Goal: Information Seeking & Learning: Learn about a topic

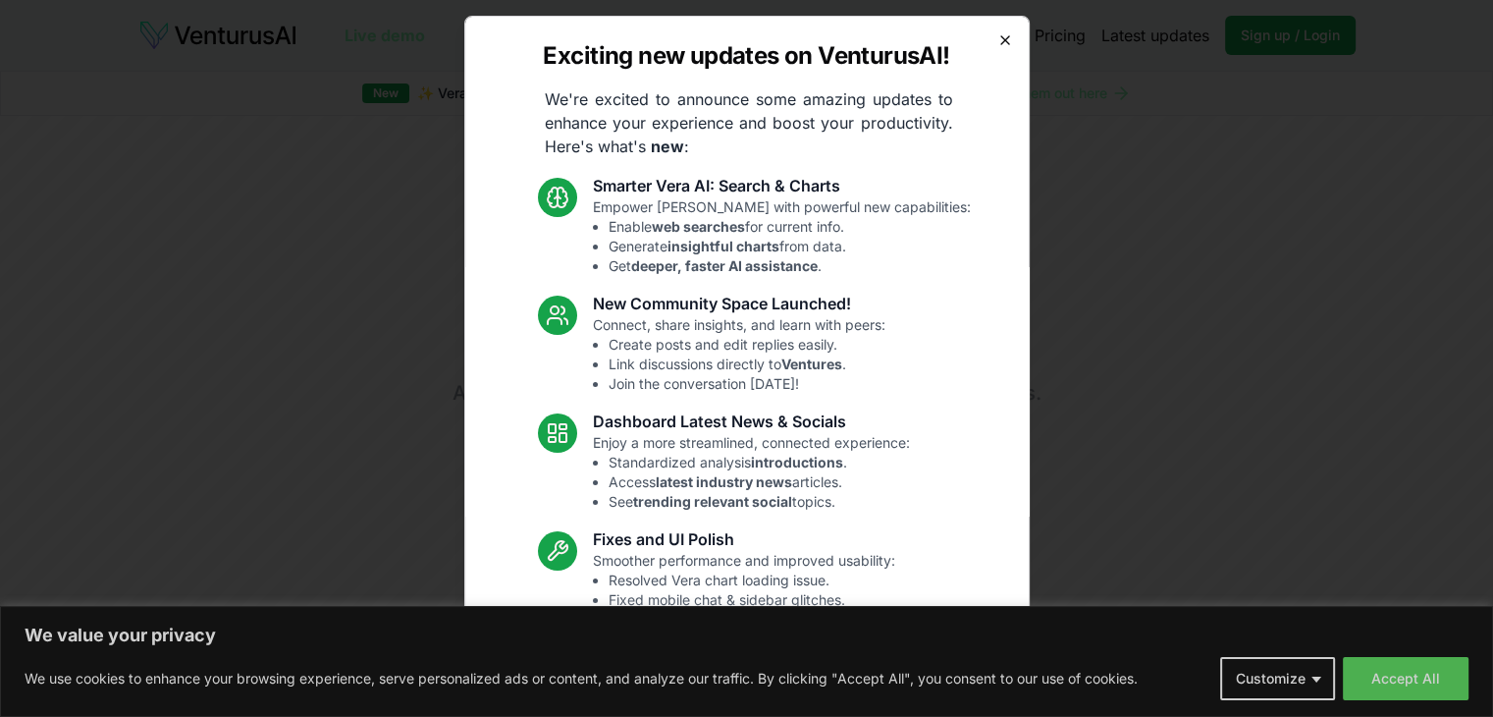
click at [997, 44] on icon "button" at bounding box center [1005, 40] width 16 height 16
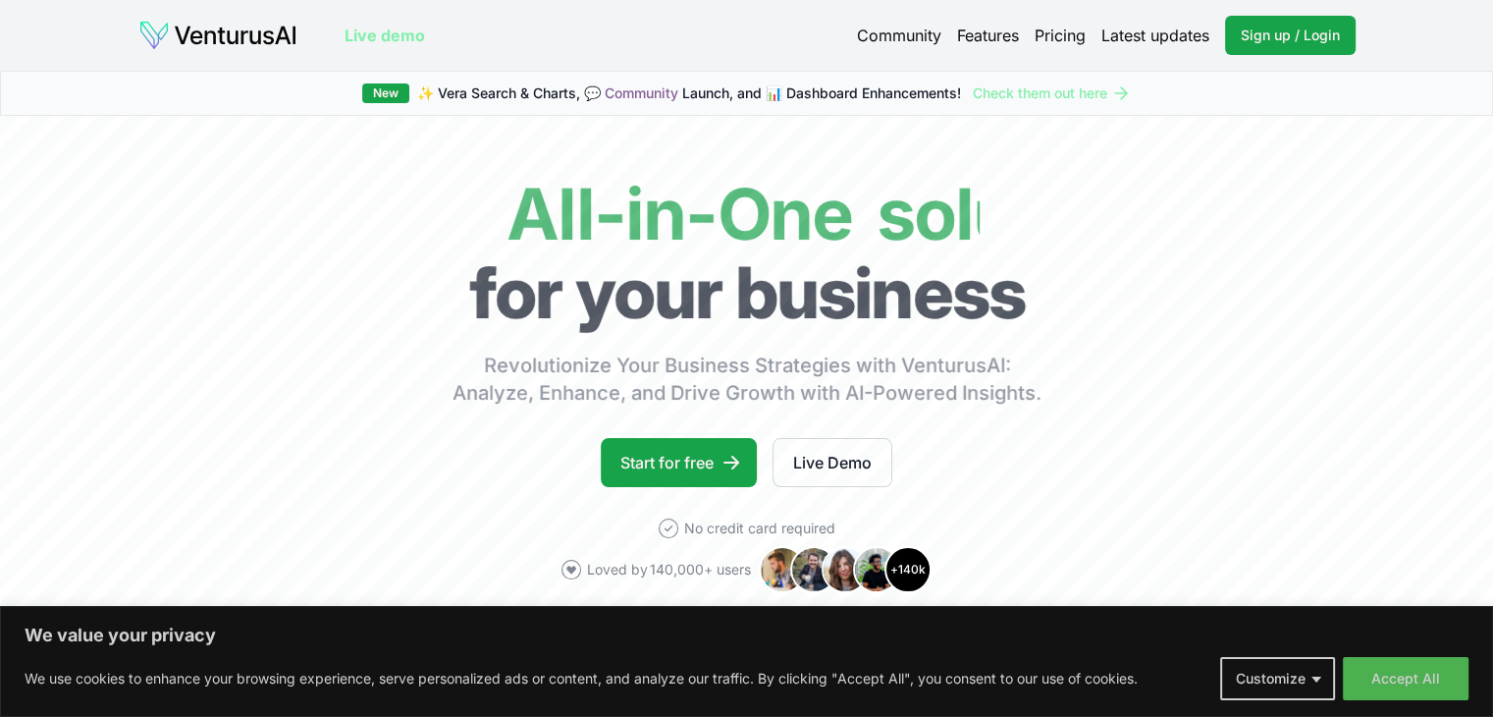
click at [1056, 36] on link "Pricing" at bounding box center [1060, 36] width 51 height 24
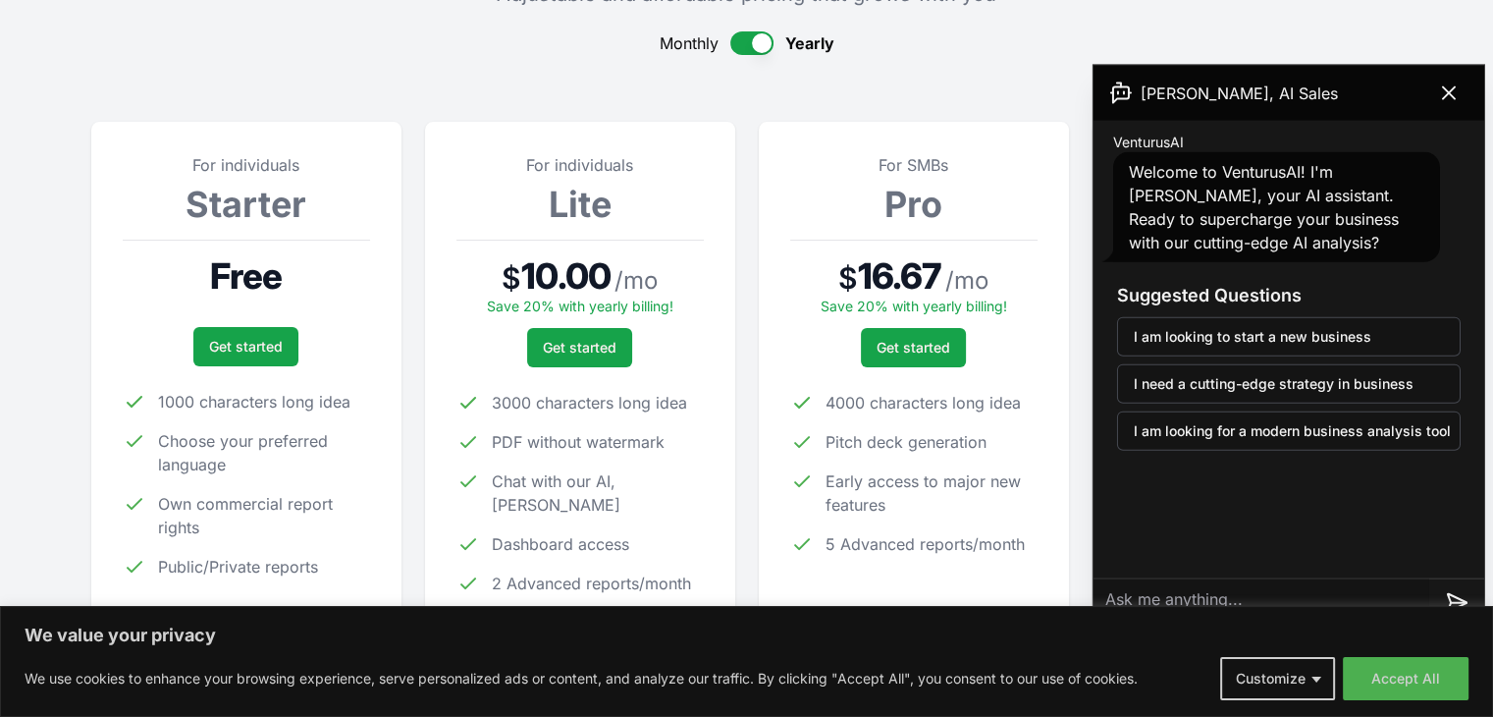
scroll to position [294, 0]
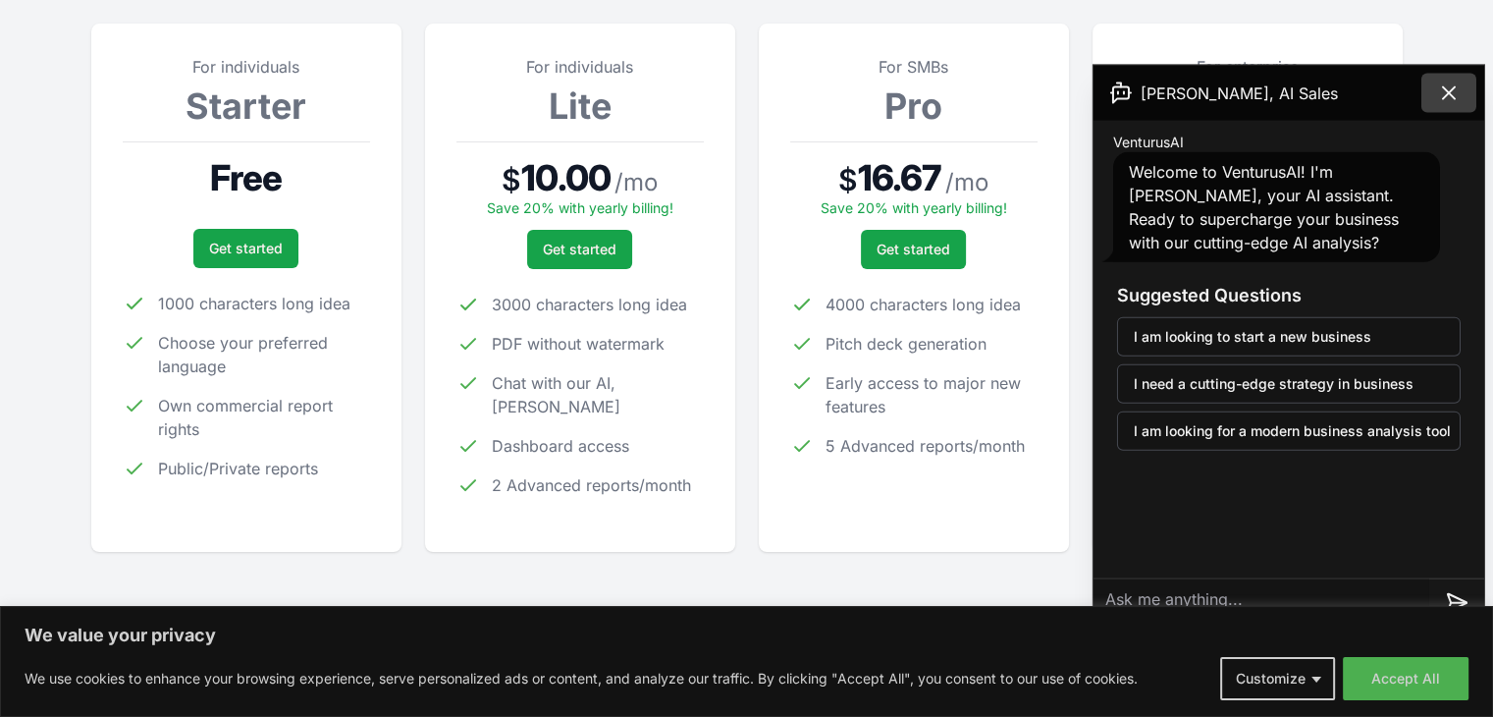
click at [1453, 83] on icon at bounding box center [1449, 93] width 24 height 24
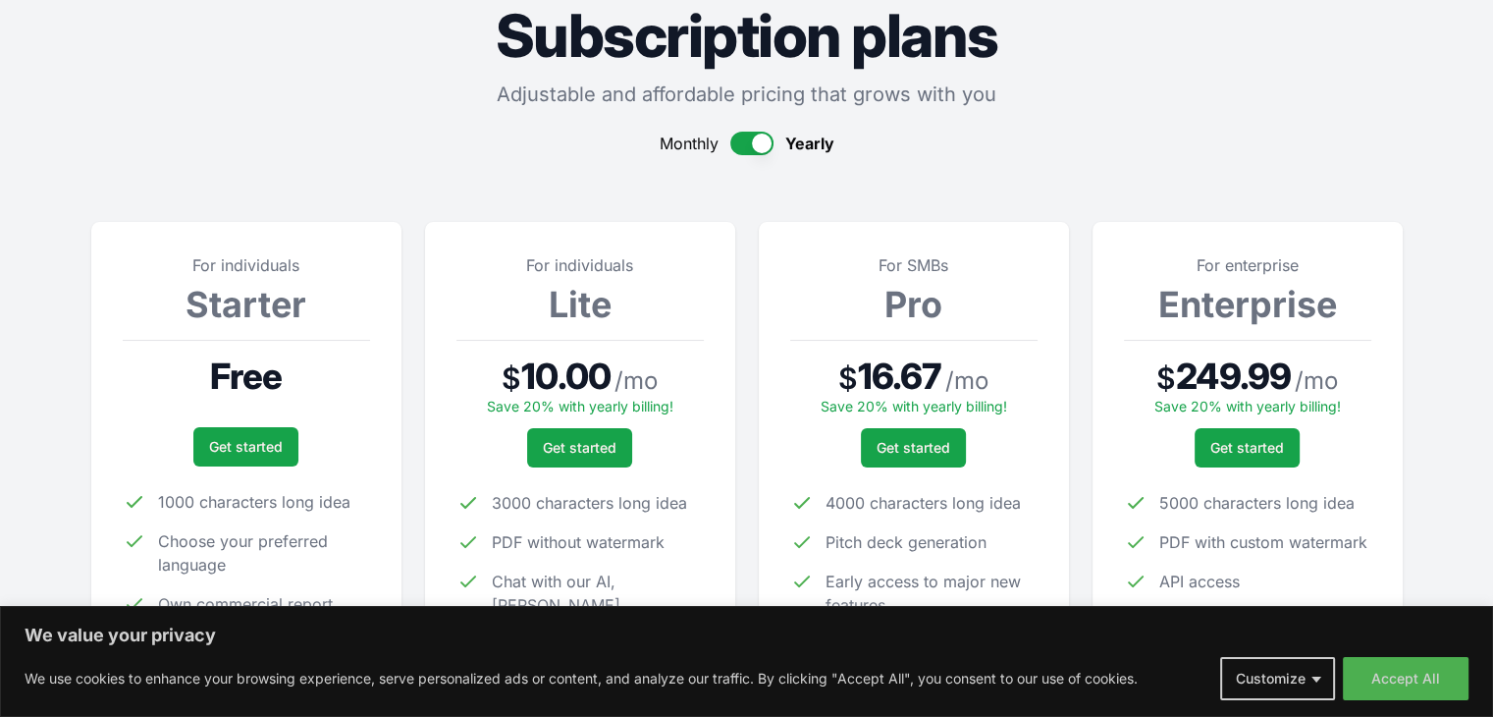
scroll to position [0, 0]
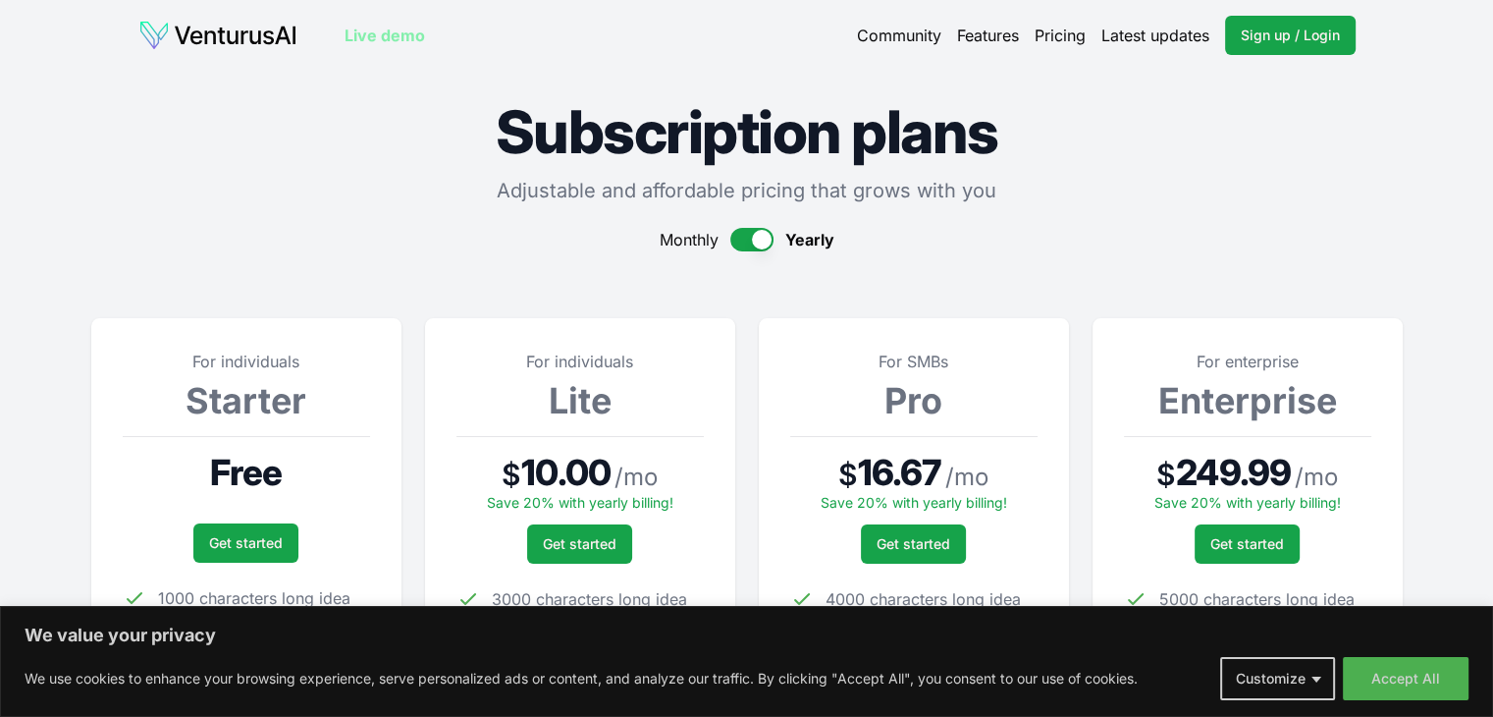
click at [991, 21] on div "Community Features Pricing Latest updates Sign up / Login Login" at bounding box center [1106, 35] width 499 height 39
click at [990, 32] on link "Features" at bounding box center [988, 36] width 62 height 24
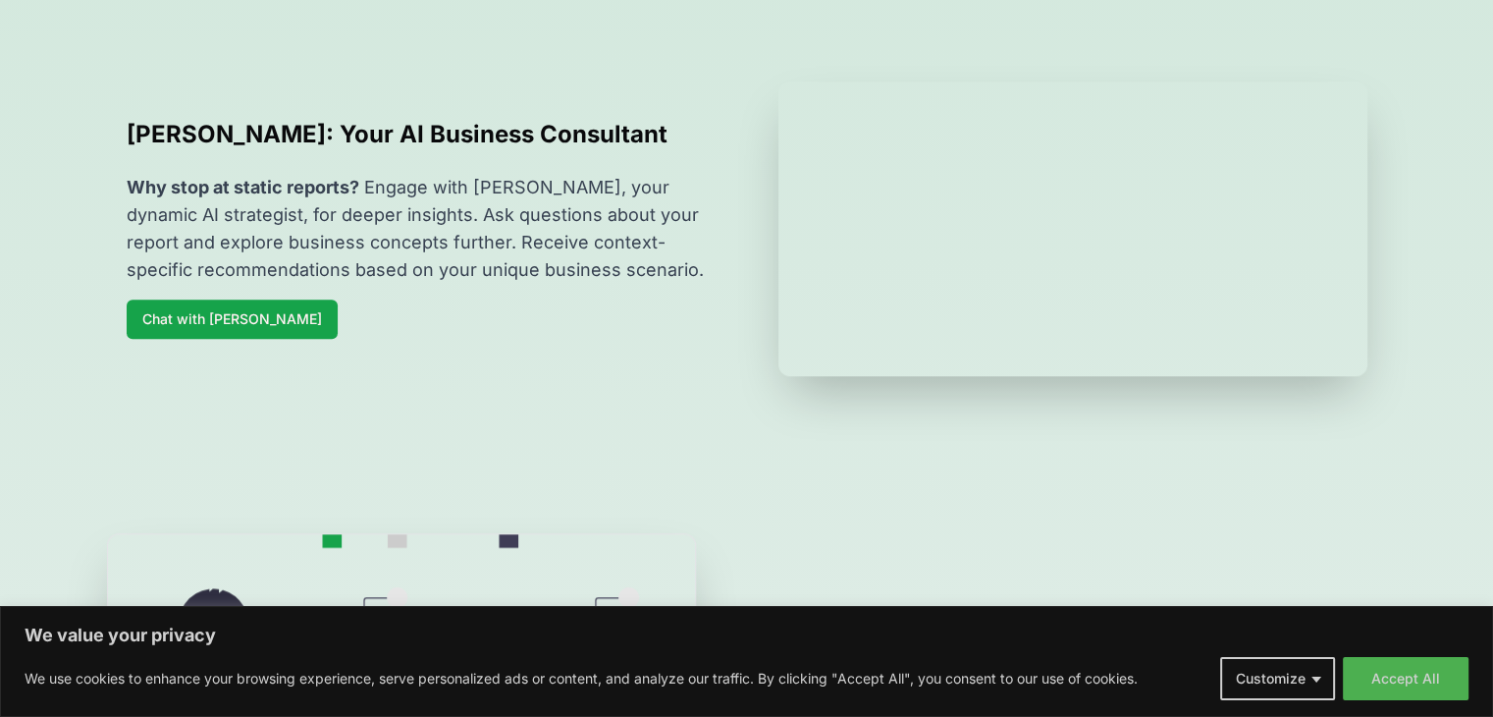
scroll to position [1669, 0]
